Goal: Task Accomplishment & Management: Understand process/instructions

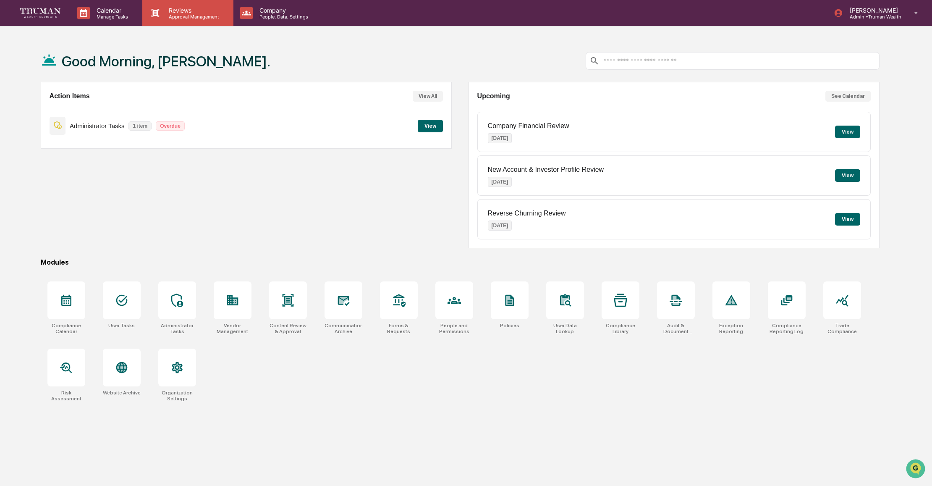
click at [182, 14] on p "Approval Management" at bounding box center [192, 17] width 61 height 6
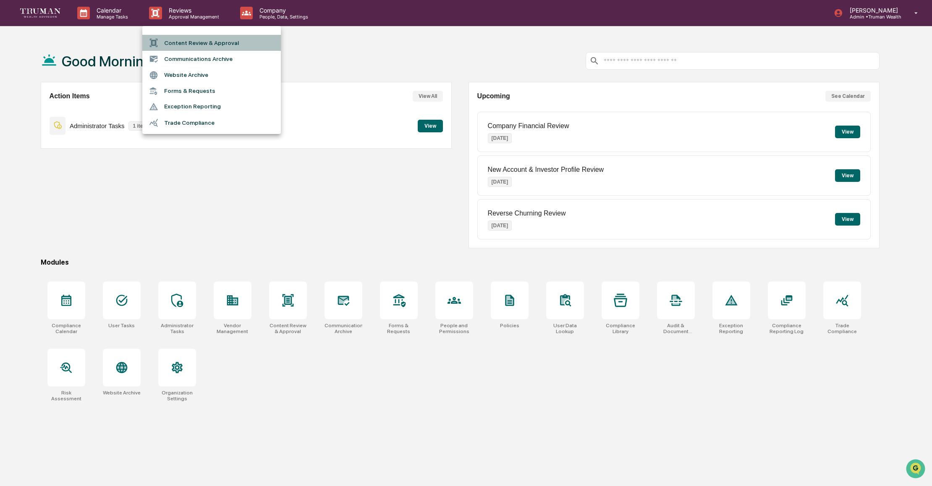
click at [201, 43] on li "Content Review & Approval" at bounding box center [211, 43] width 139 height 16
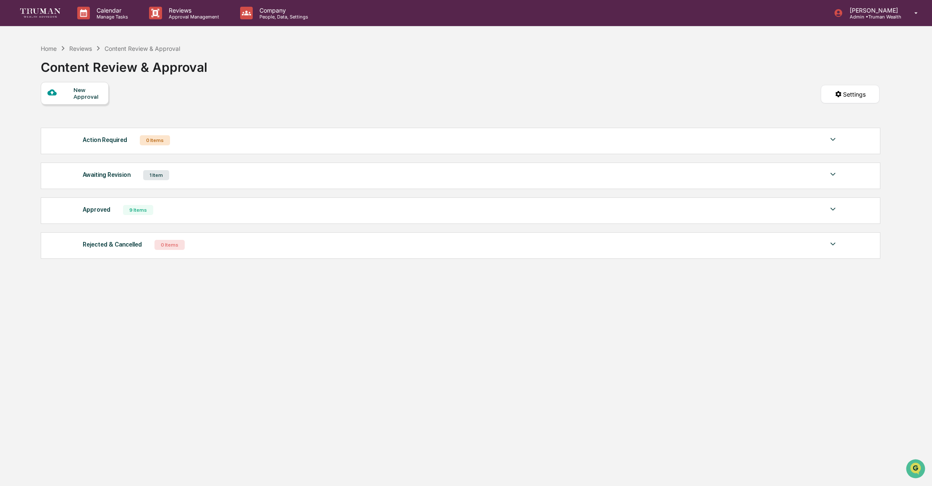
click at [154, 176] on div "1 Item" at bounding box center [156, 175] width 26 height 10
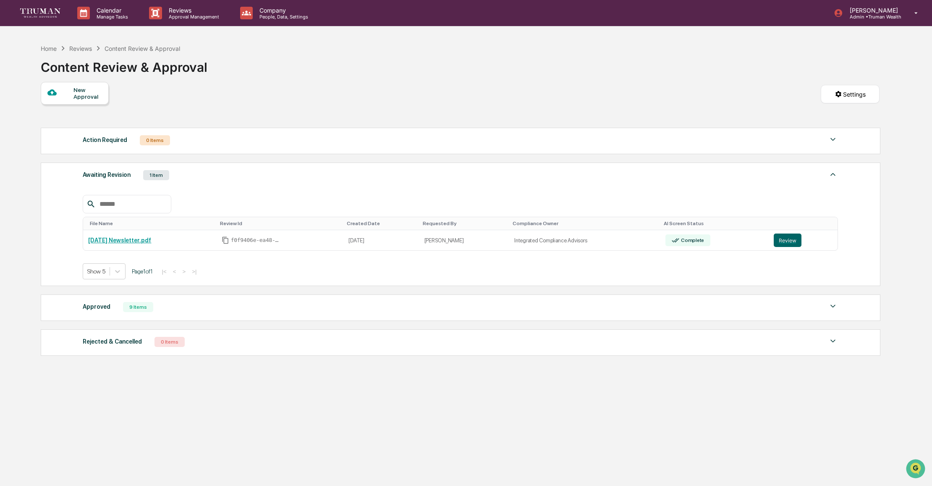
click at [133, 310] on div "9 Items" at bounding box center [138, 307] width 30 height 10
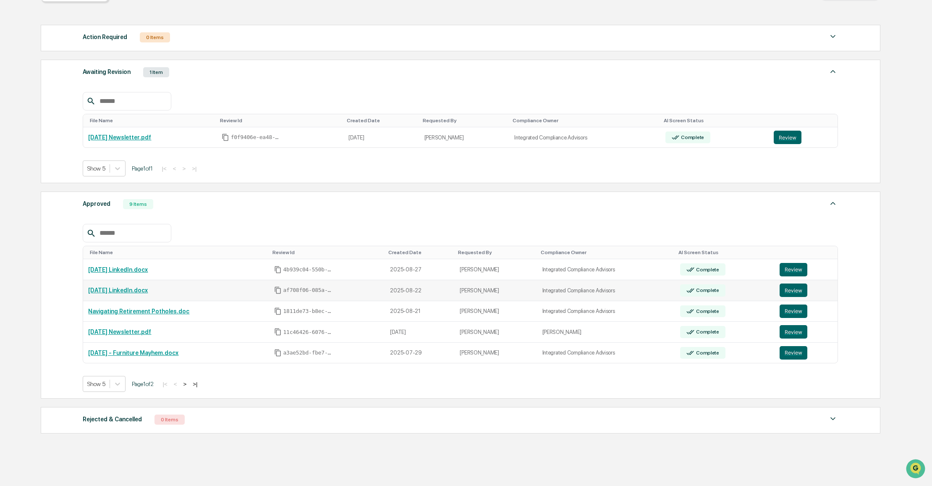
scroll to position [107, 0]
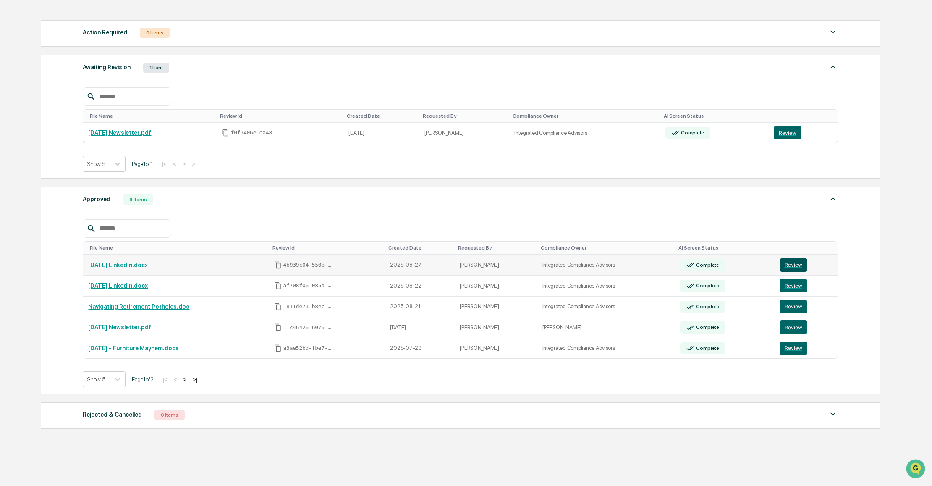
click at [798, 267] on button "Review" at bounding box center [794, 264] width 28 height 13
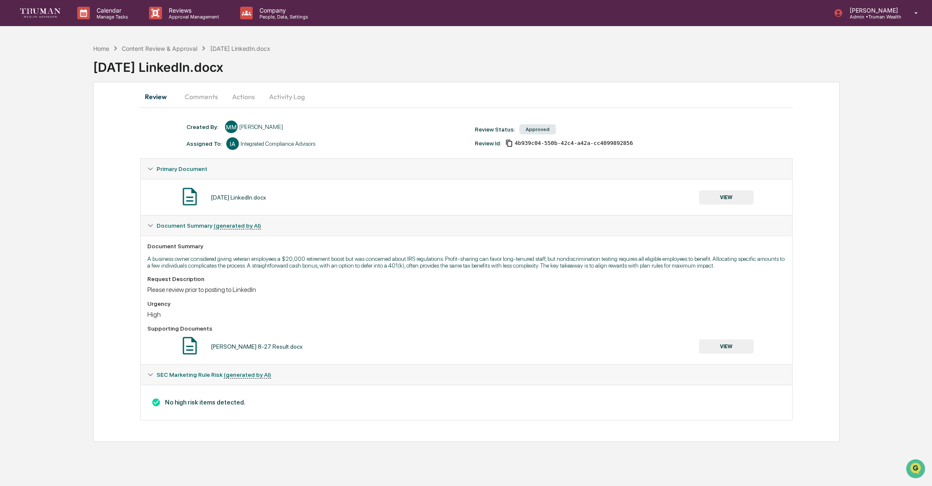
click at [207, 99] on button "Comments" at bounding box center [201, 96] width 47 height 20
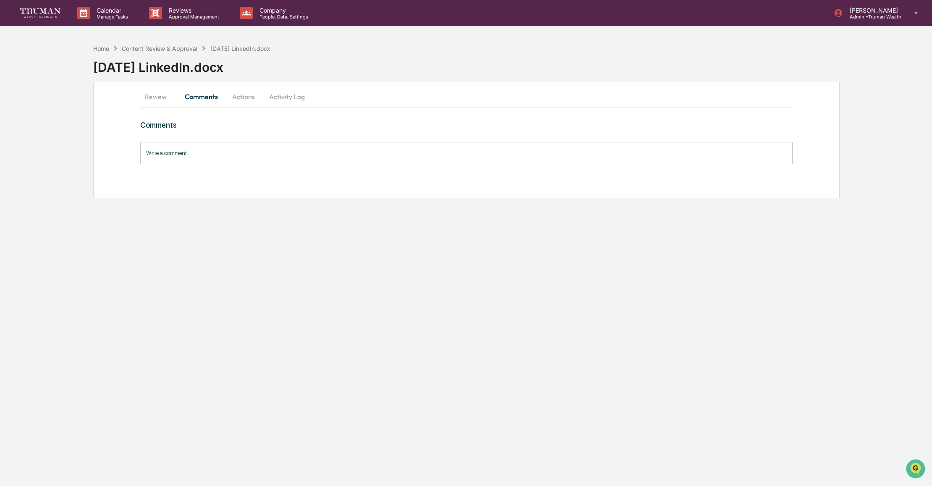
click at [250, 98] on button "Actions" at bounding box center [244, 96] width 38 height 20
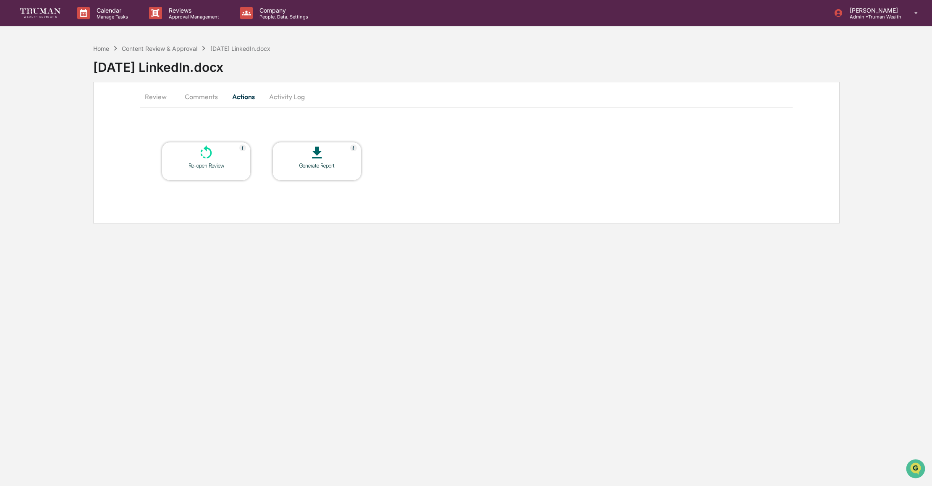
click at [157, 96] on button "Review" at bounding box center [159, 96] width 38 height 20
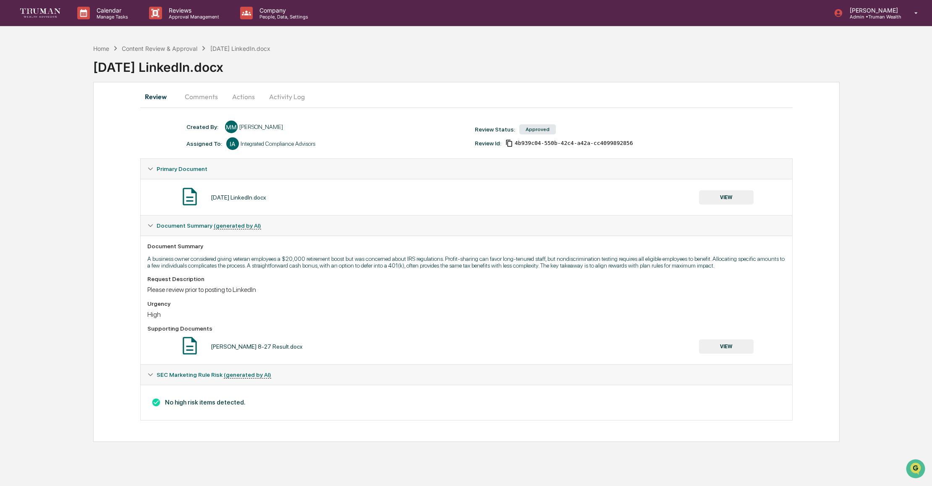
click at [202, 102] on button "Comments" at bounding box center [201, 96] width 47 height 20
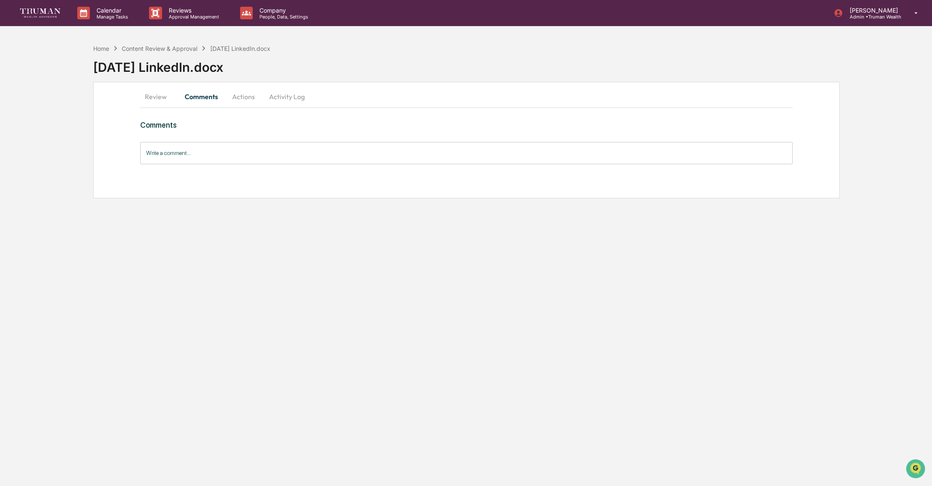
click at [242, 98] on button "Actions" at bounding box center [244, 96] width 38 height 20
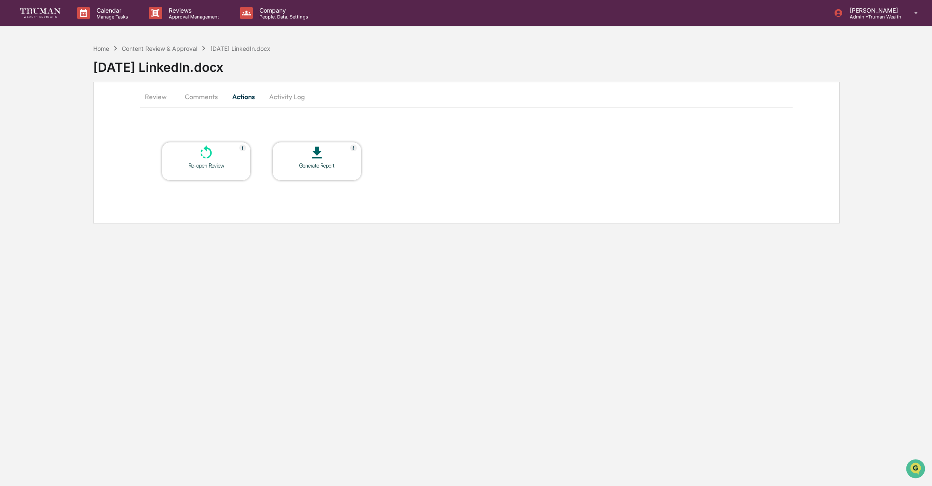
click at [289, 97] on button "Activity Log" at bounding box center [286, 96] width 49 height 20
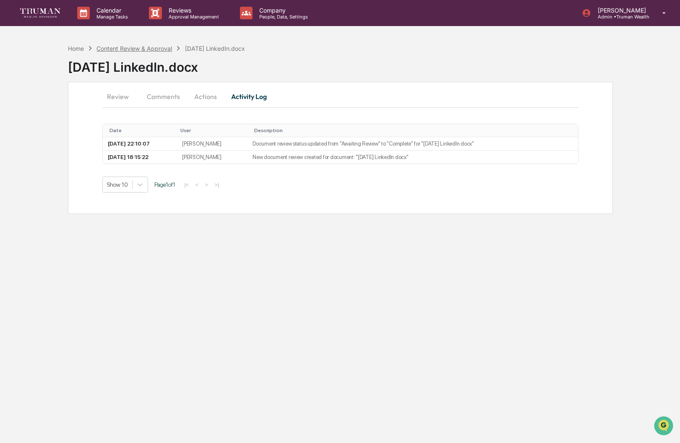
click at [125, 51] on div "Content Review & Approval" at bounding box center [135, 48] width 76 height 7
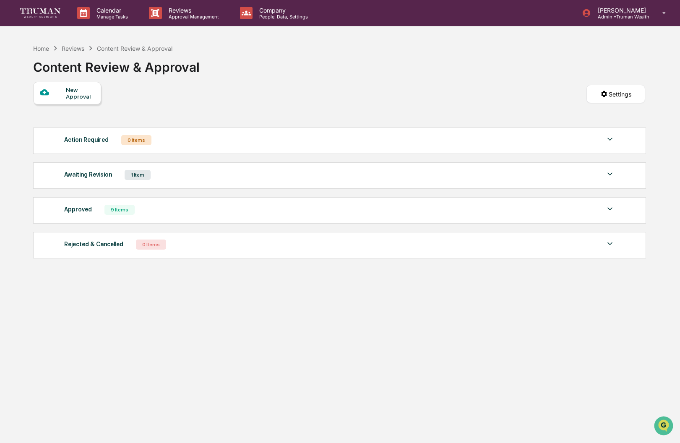
click at [118, 212] on div "9 Items" at bounding box center [120, 210] width 30 height 10
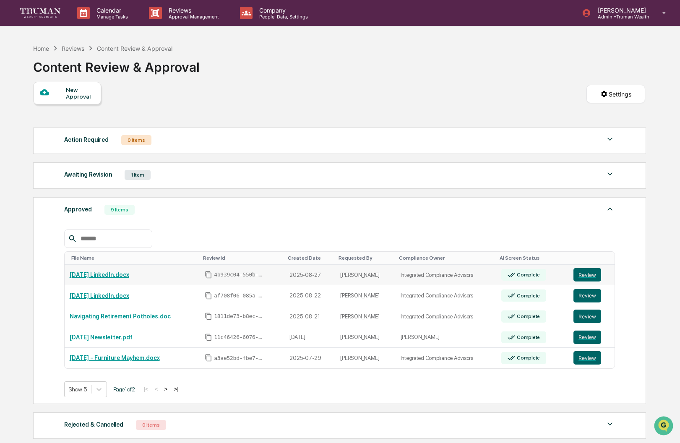
click at [99, 278] on link "[DATE] LinkedIn.docx" at bounding box center [100, 275] width 60 height 7
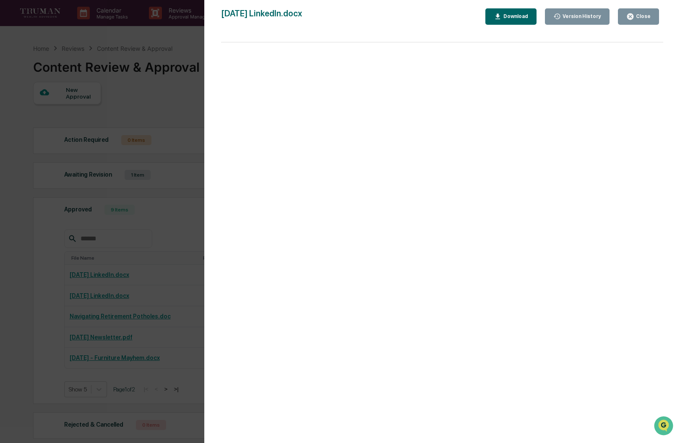
click at [639, 15] on div "Close" at bounding box center [643, 16] width 16 height 6
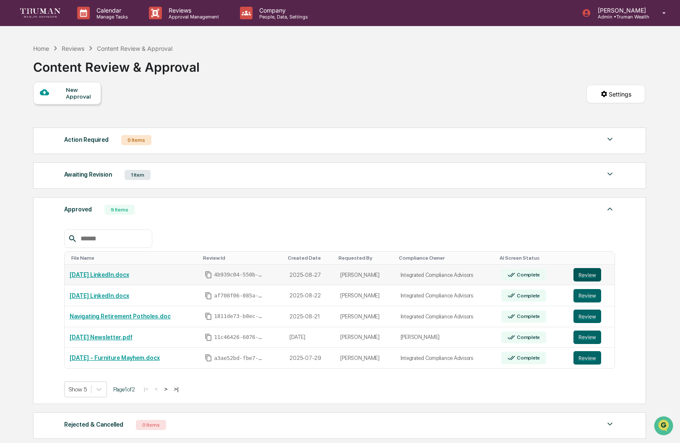
click at [585, 278] on button "Review" at bounding box center [588, 274] width 28 height 13
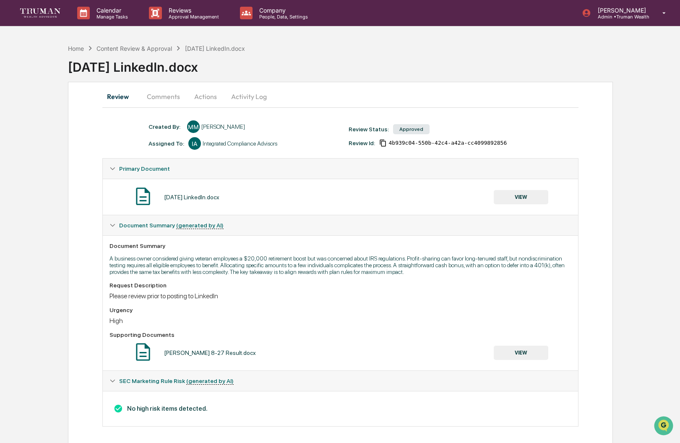
click at [242, 95] on button "Activity Log" at bounding box center [249, 96] width 49 height 20
